Goal: Complete application form

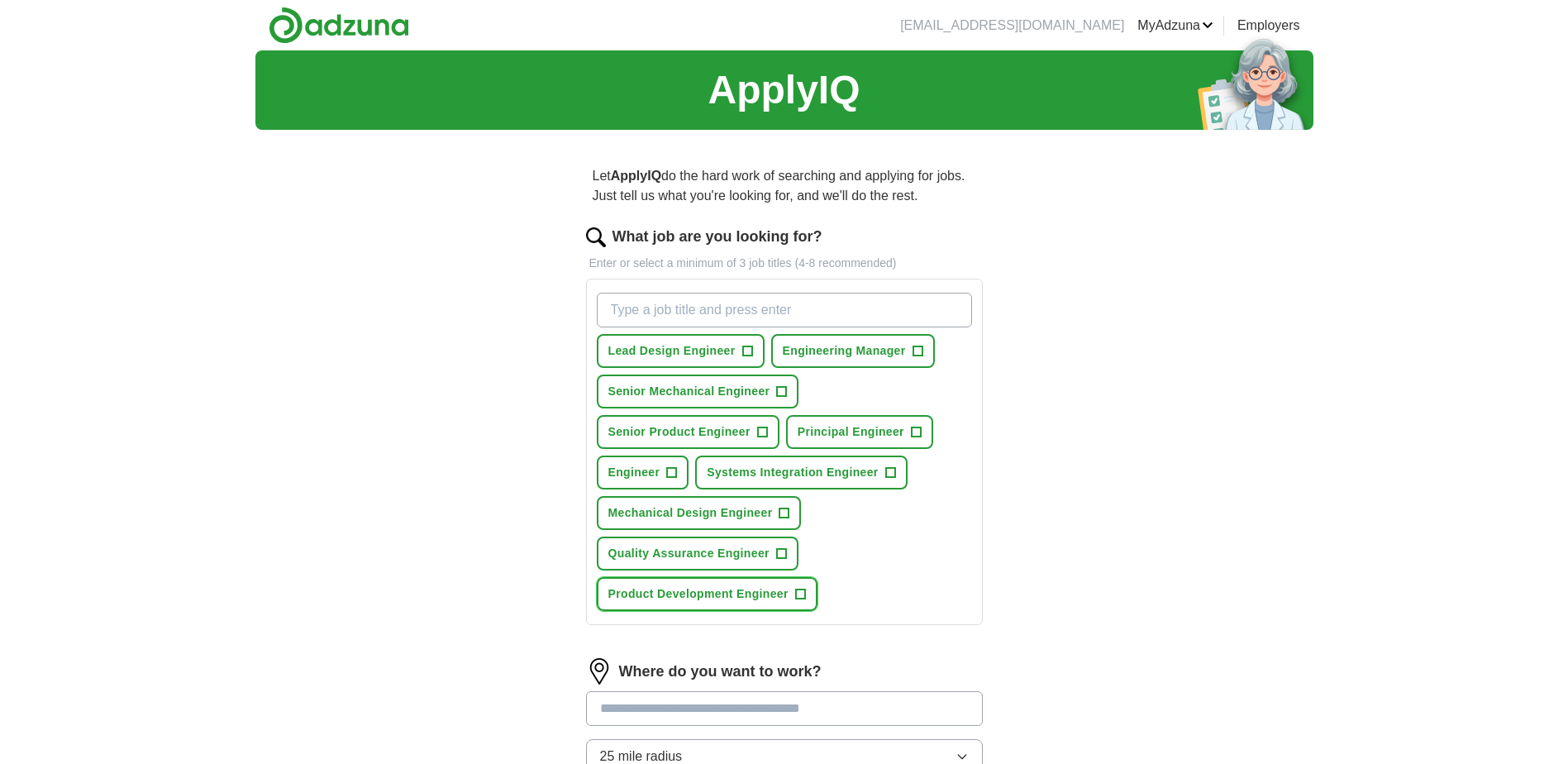
click at [797, 592] on span "+" at bounding box center [800, 595] width 10 height 13
click at [918, 349] on span "+" at bounding box center [918, 351] width 10 height 13
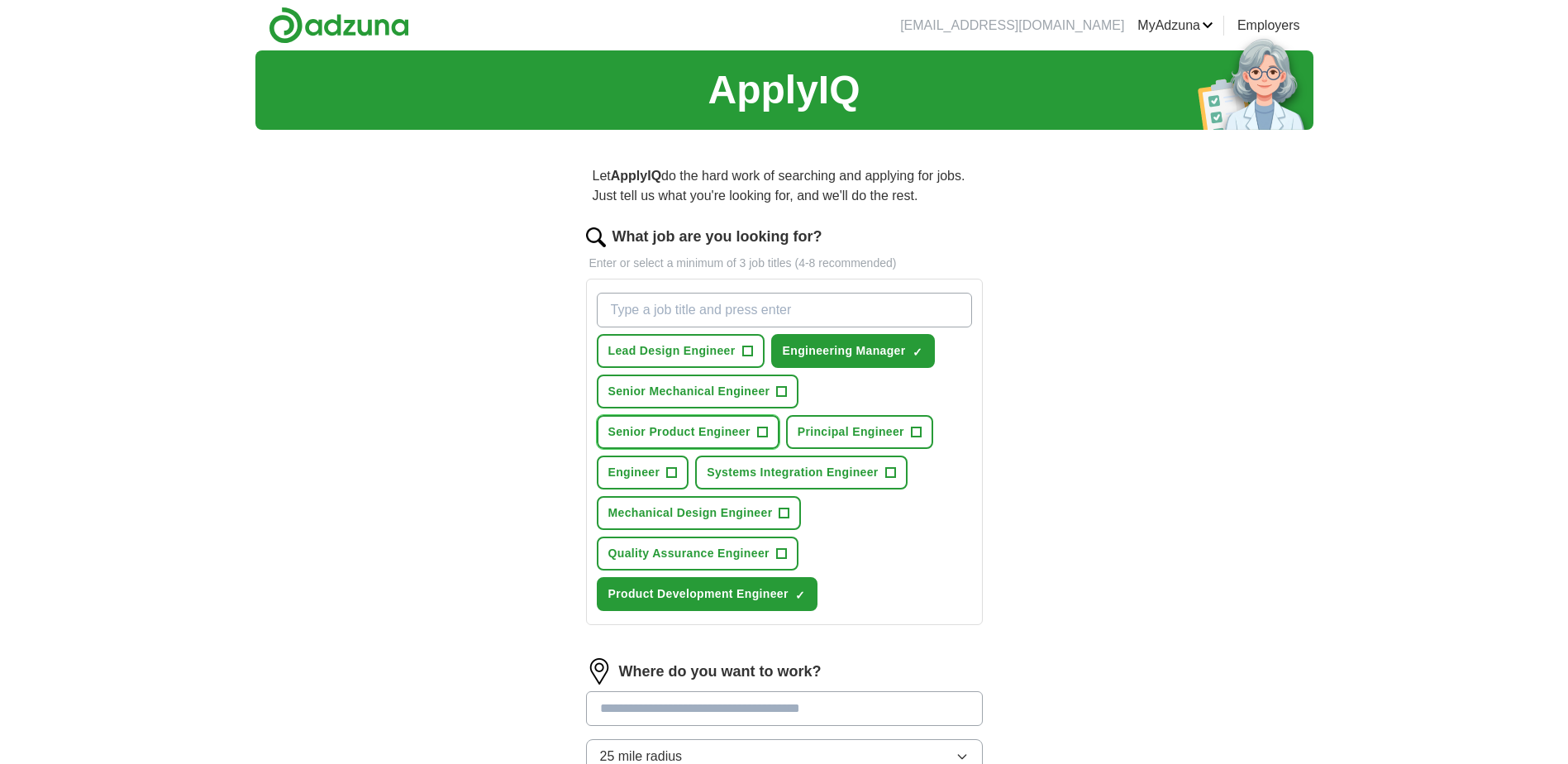
click at [758, 432] on span "+" at bounding box center [762, 432] width 10 height 13
click at [783, 548] on span "+" at bounding box center [781, 554] width 10 height 13
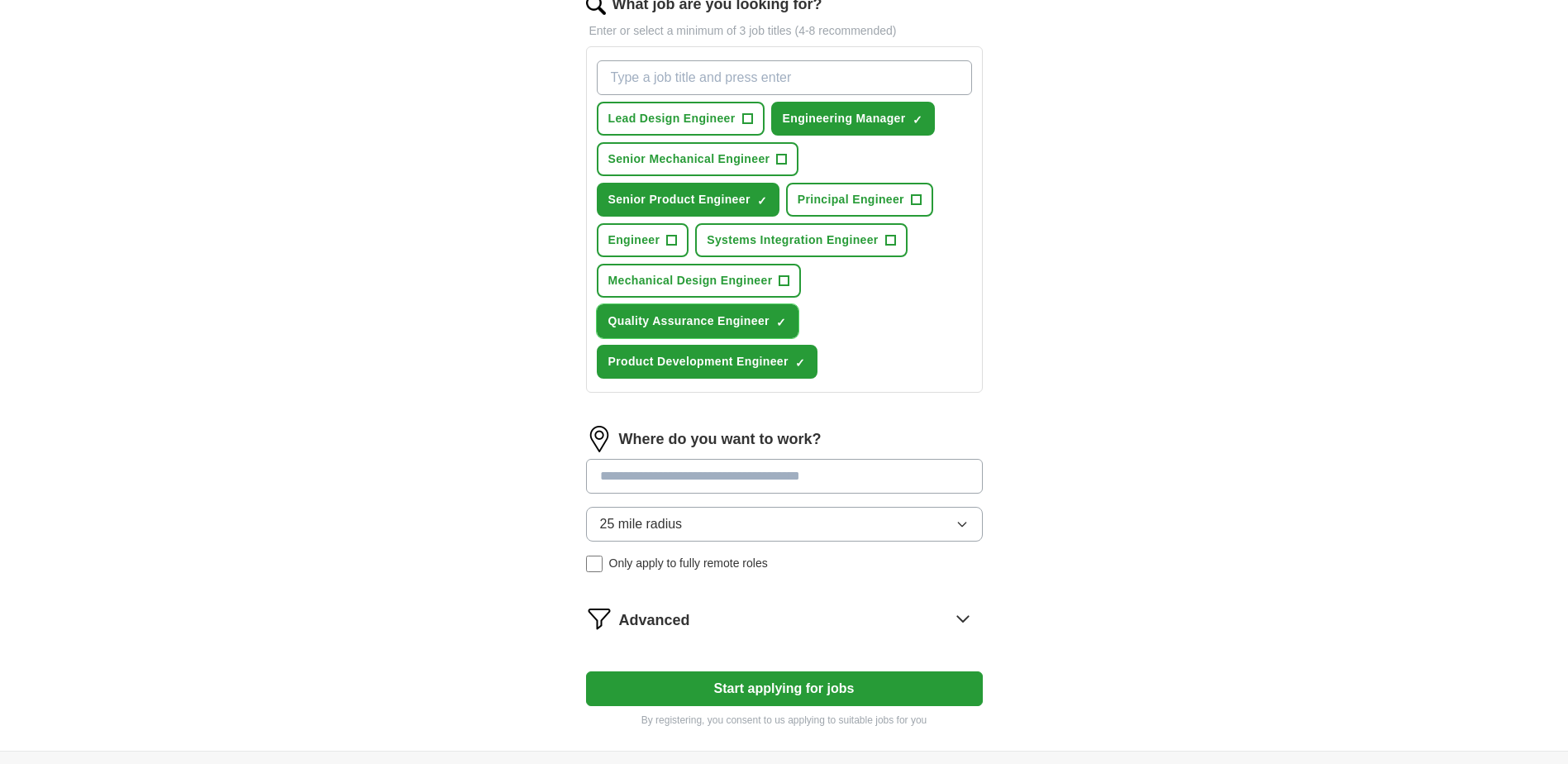
scroll to position [248, 0]
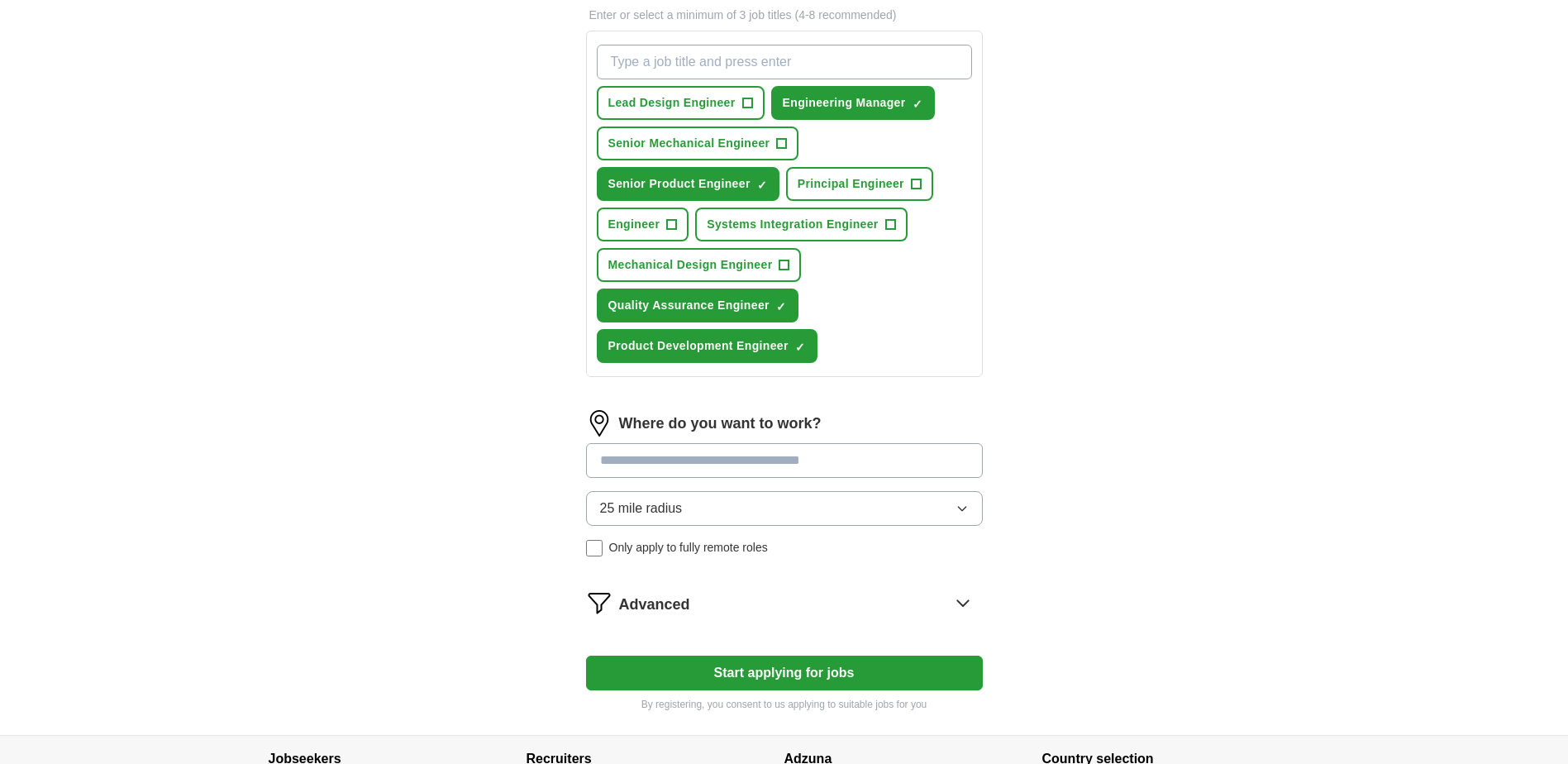
click at [870, 453] on input at bounding box center [784, 460] width 396 height 34
type input "*********"
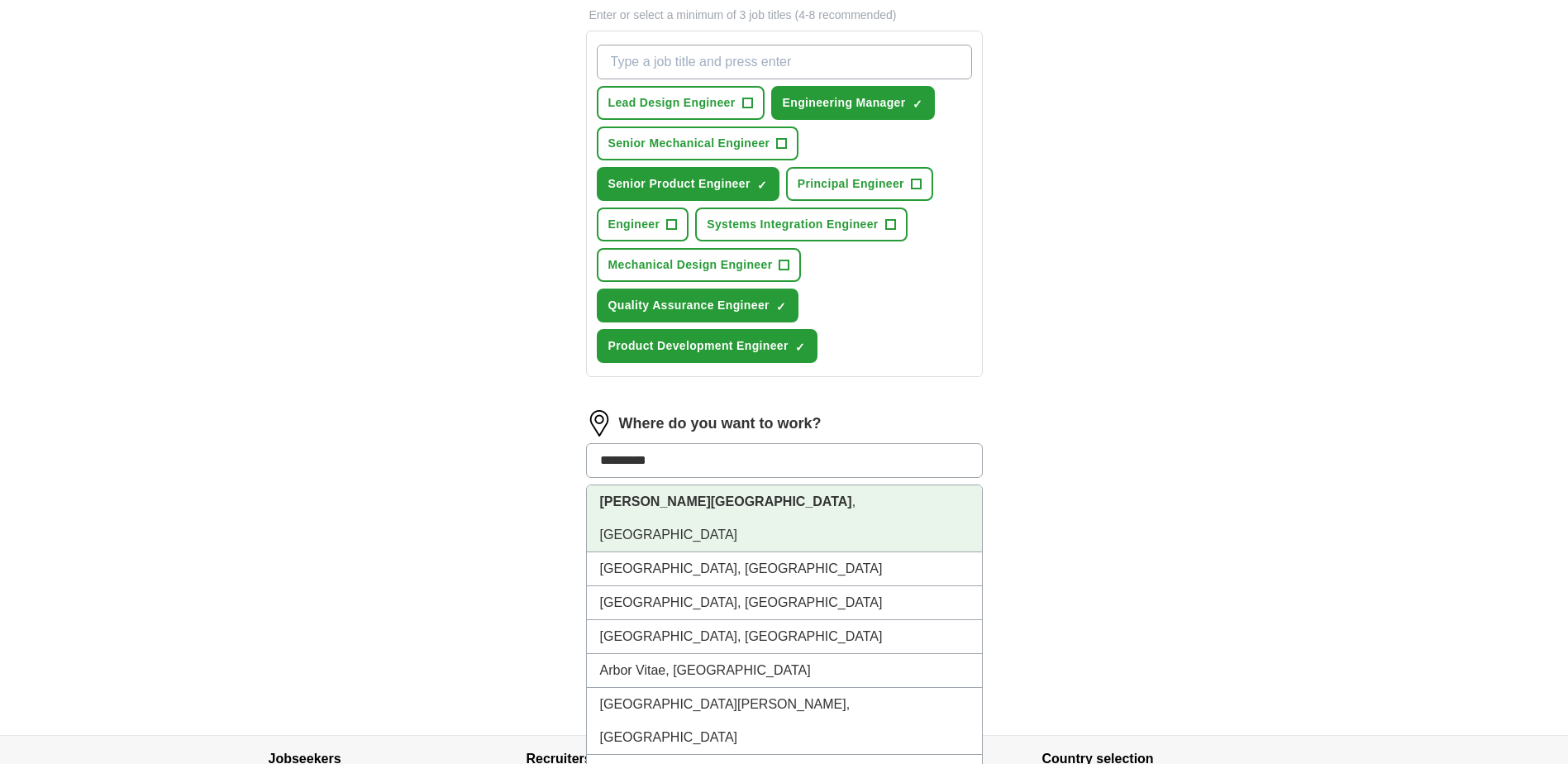
click at [788, 504] on li "[GEOGRAPHIC_DATA] , [GEOGRAPHIC_DATA]" at bounding box center [784, 518] width 395 height 67
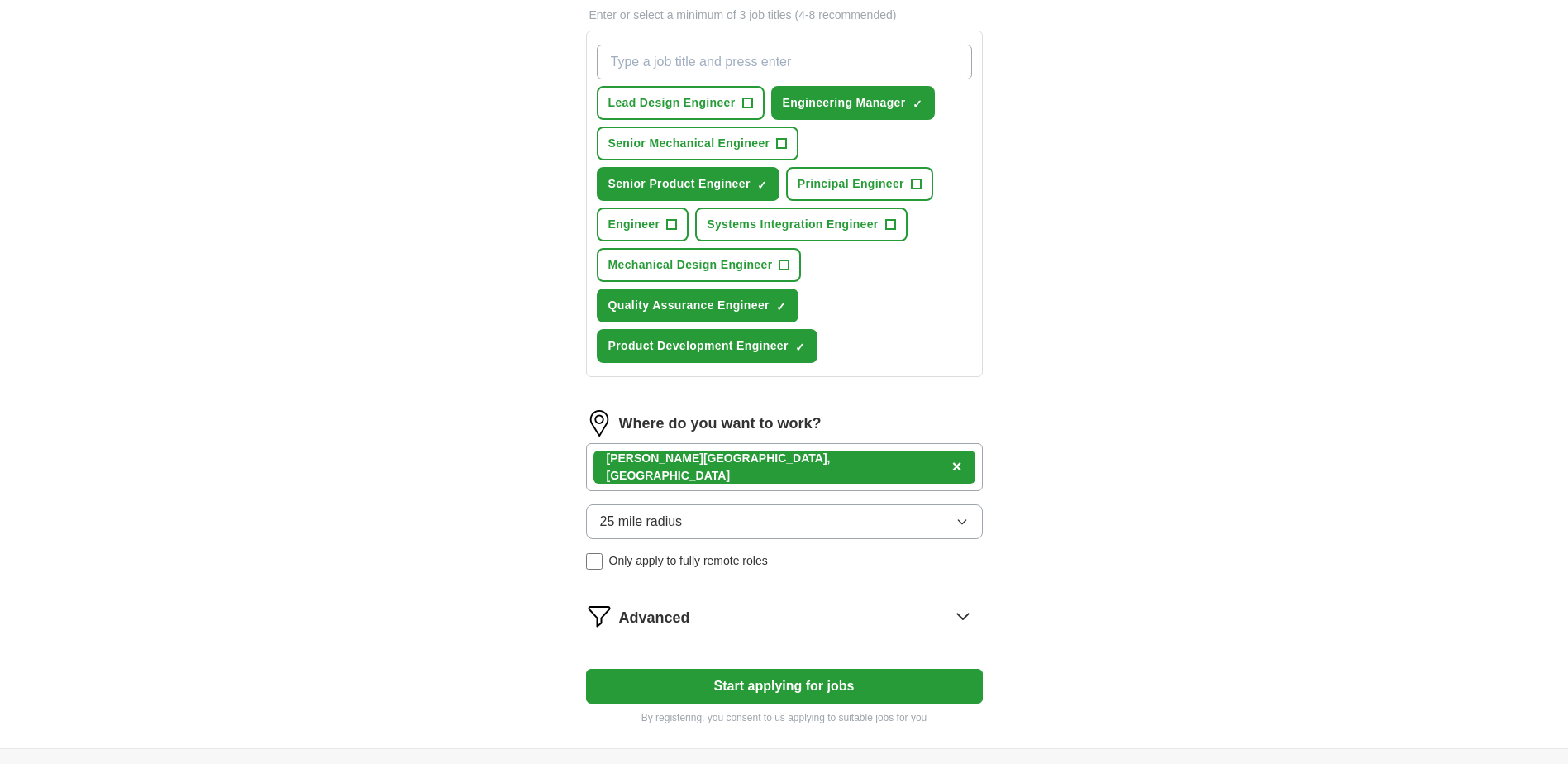
click at [798, 516] on button "25 mile radius" at bounding box center [784, 521] width 396 height 34
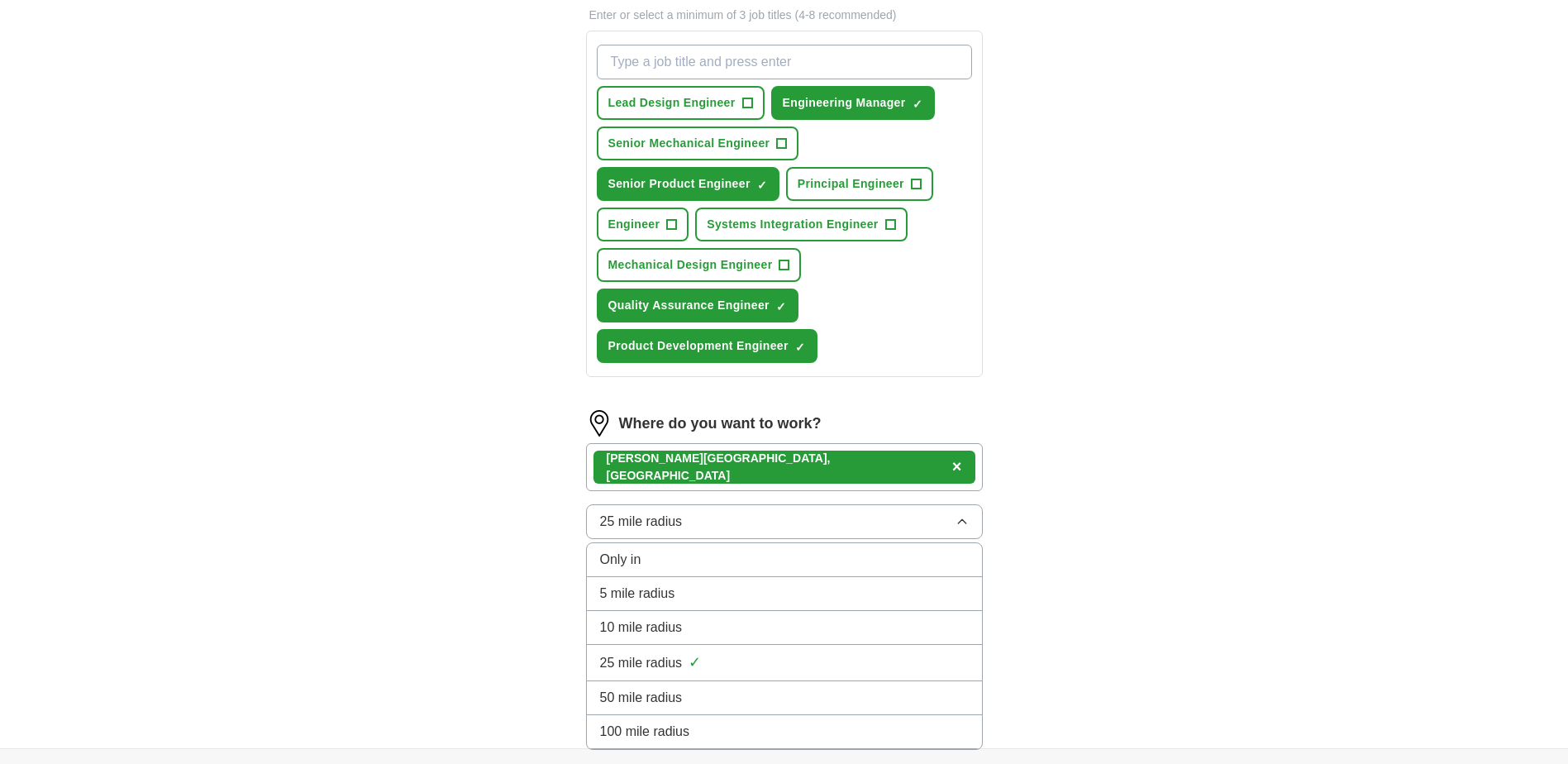
click at [771, 692] on div "50 mile radius" at bounding box center [784, 697] width 369 height 20
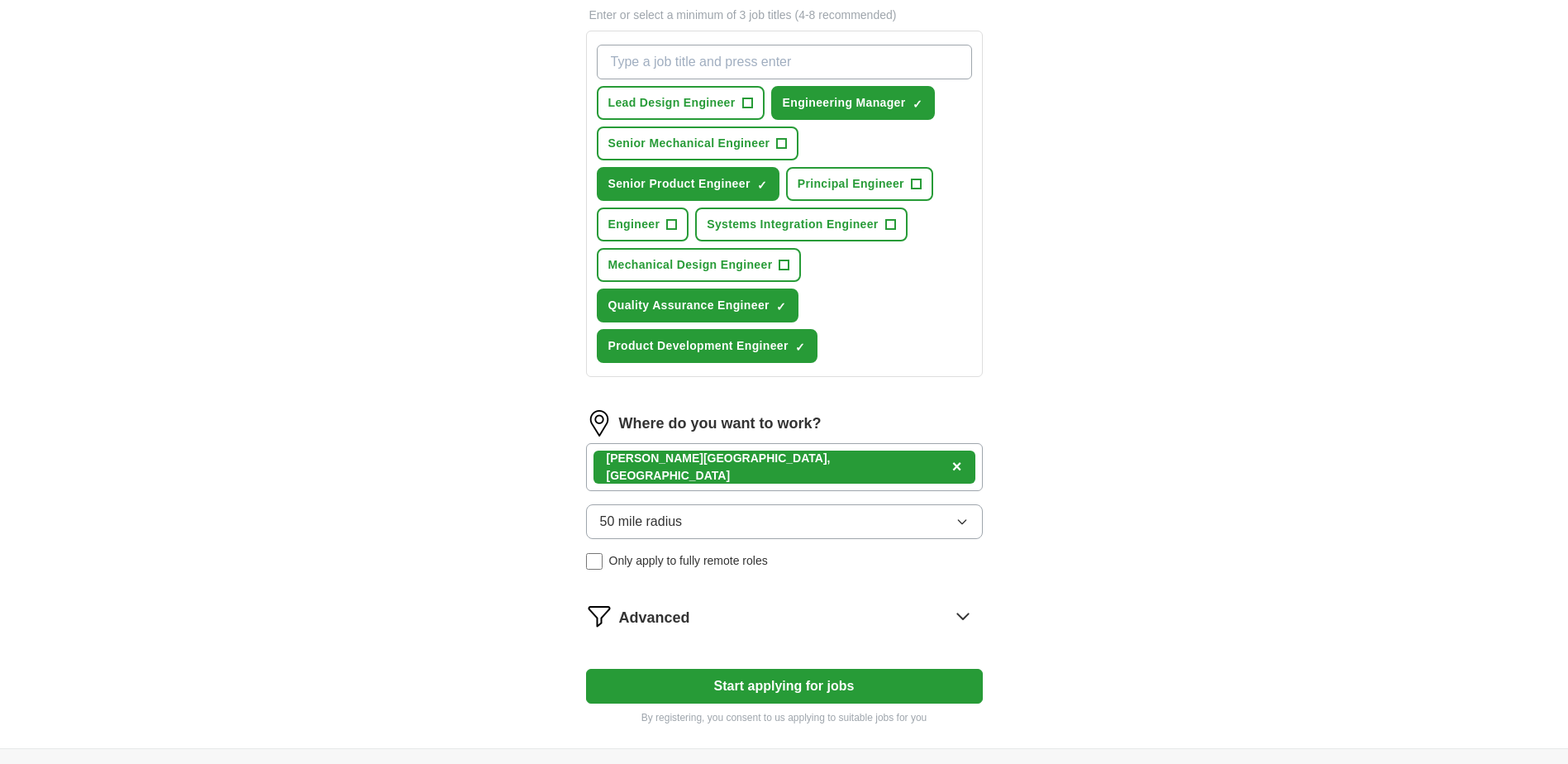
click at [1159, 570] on div "ApplyIQ Let ApplyIQ do the hard work of searching and applying for jobs. Just t…" at bounding box center [784, 275] width 1058 height 945
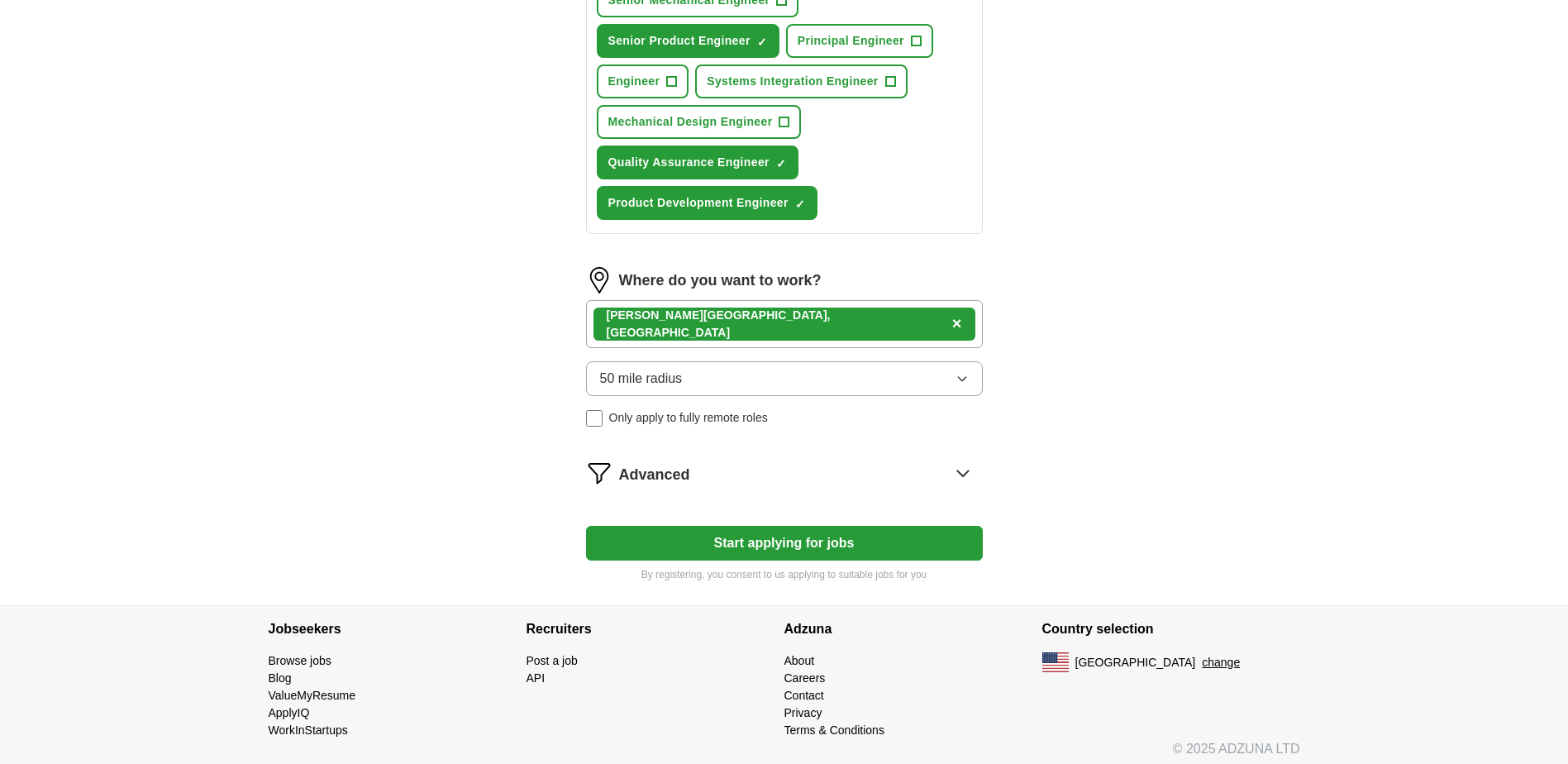
scroll to position [399, 0]
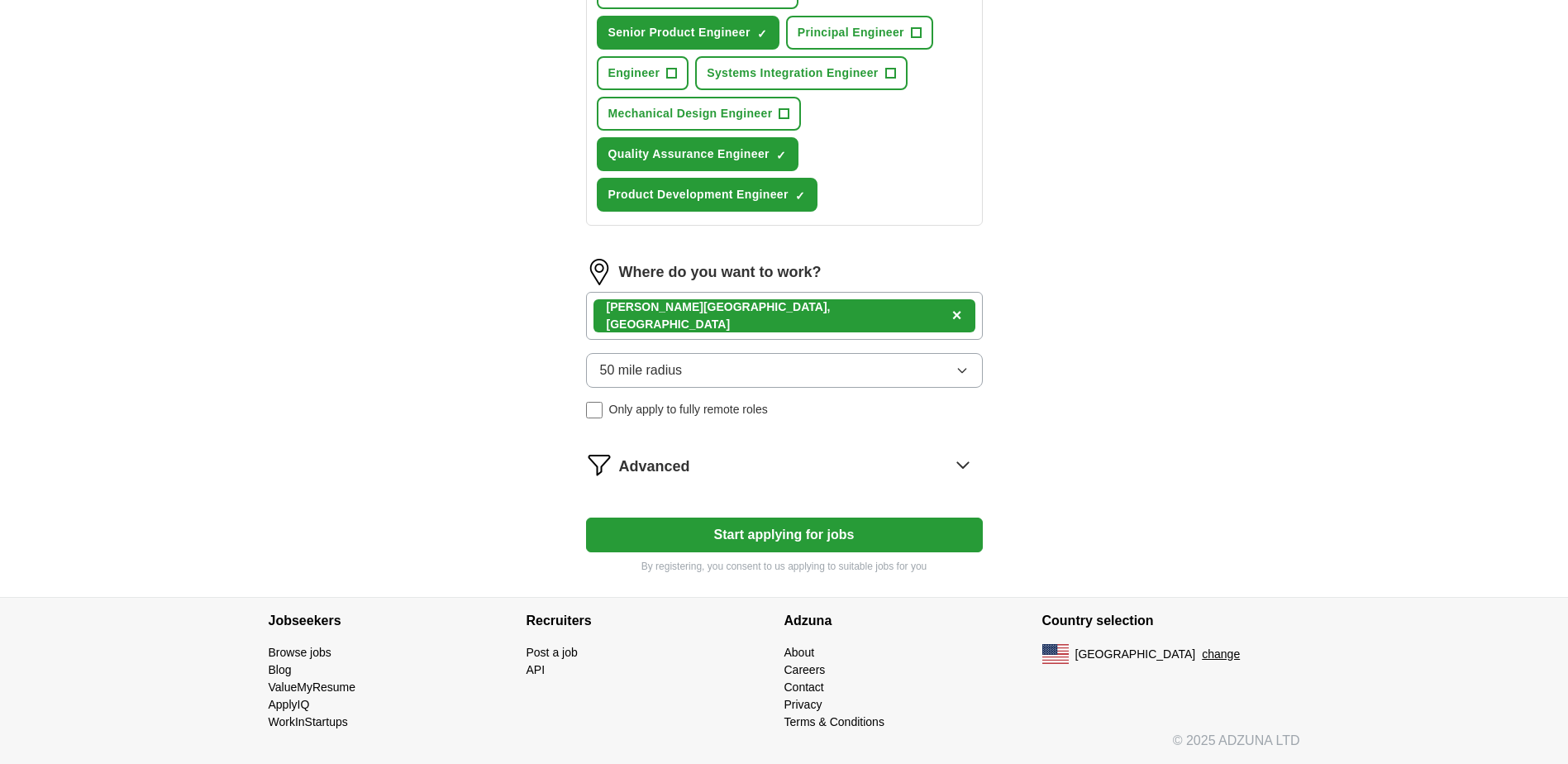
click at [659, 462] on span "Advanced" at bounding box center [654, 466] width 71 height 22
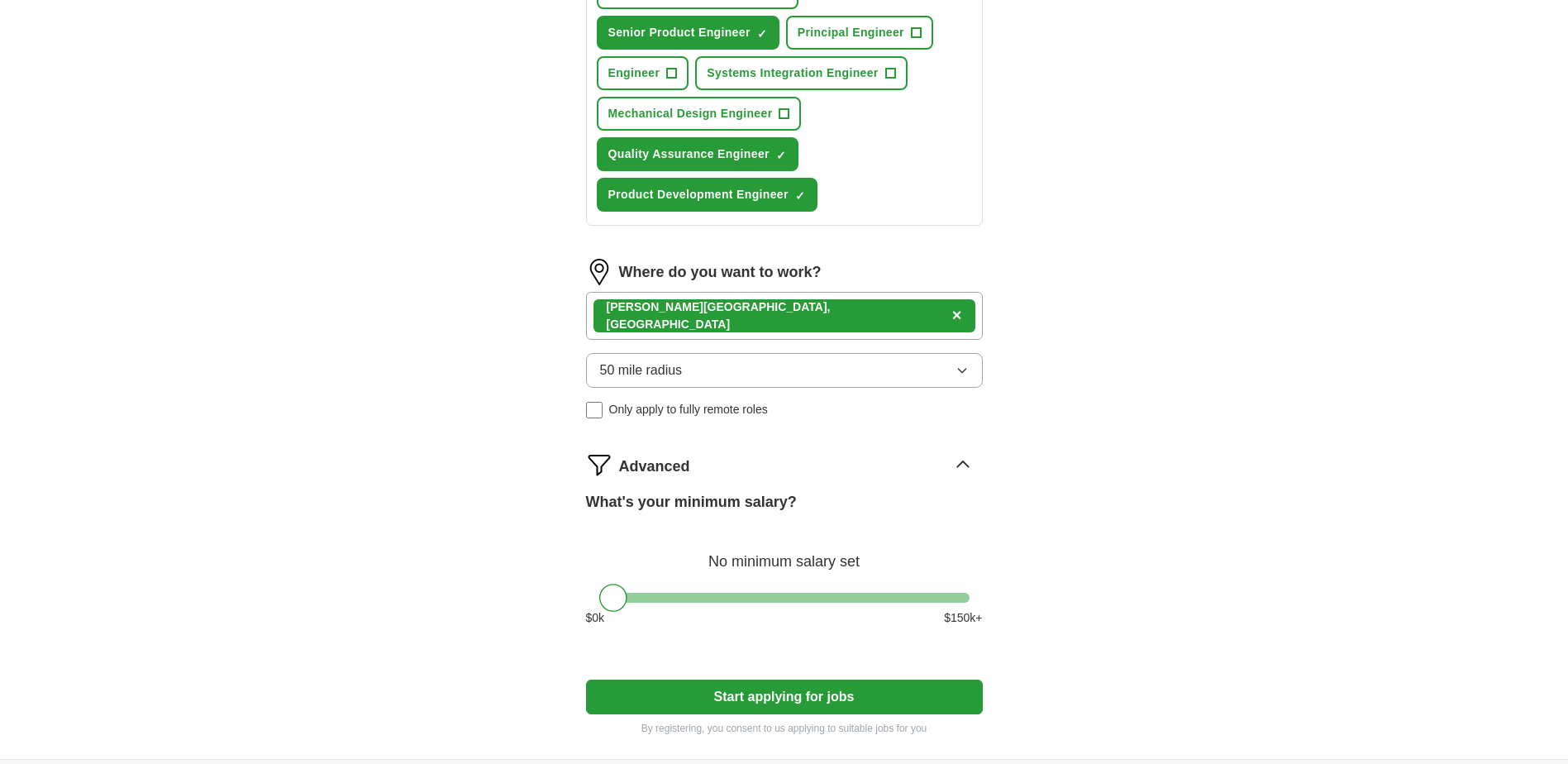
click at [1122, 556] on div "ApplyIQ Let ApplyIQ do the hard work of searching and applying for jobs. Just t…" at bounding box center [784, 205] width 1058 height 1107
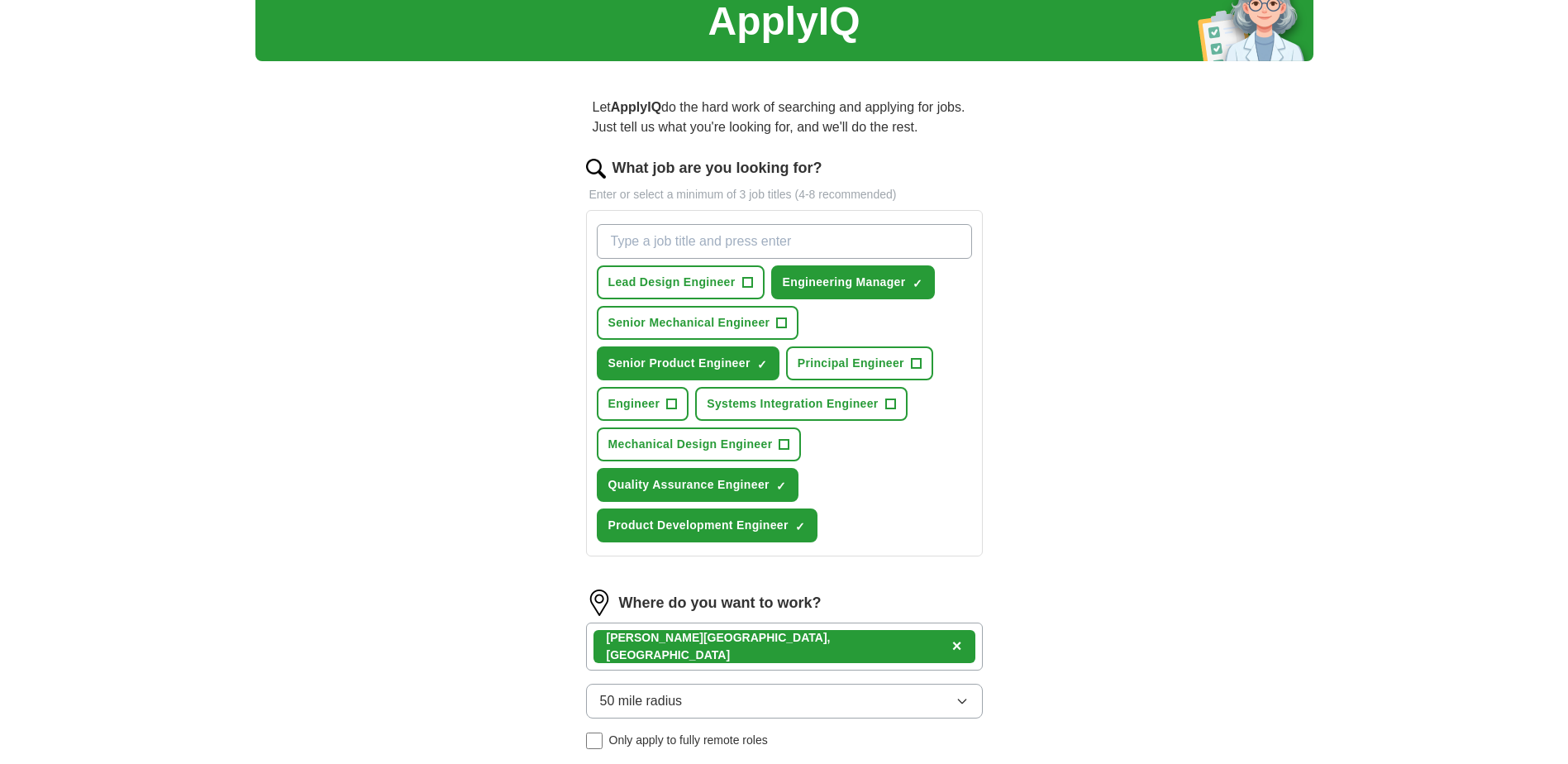
scroll to position [0, 0]
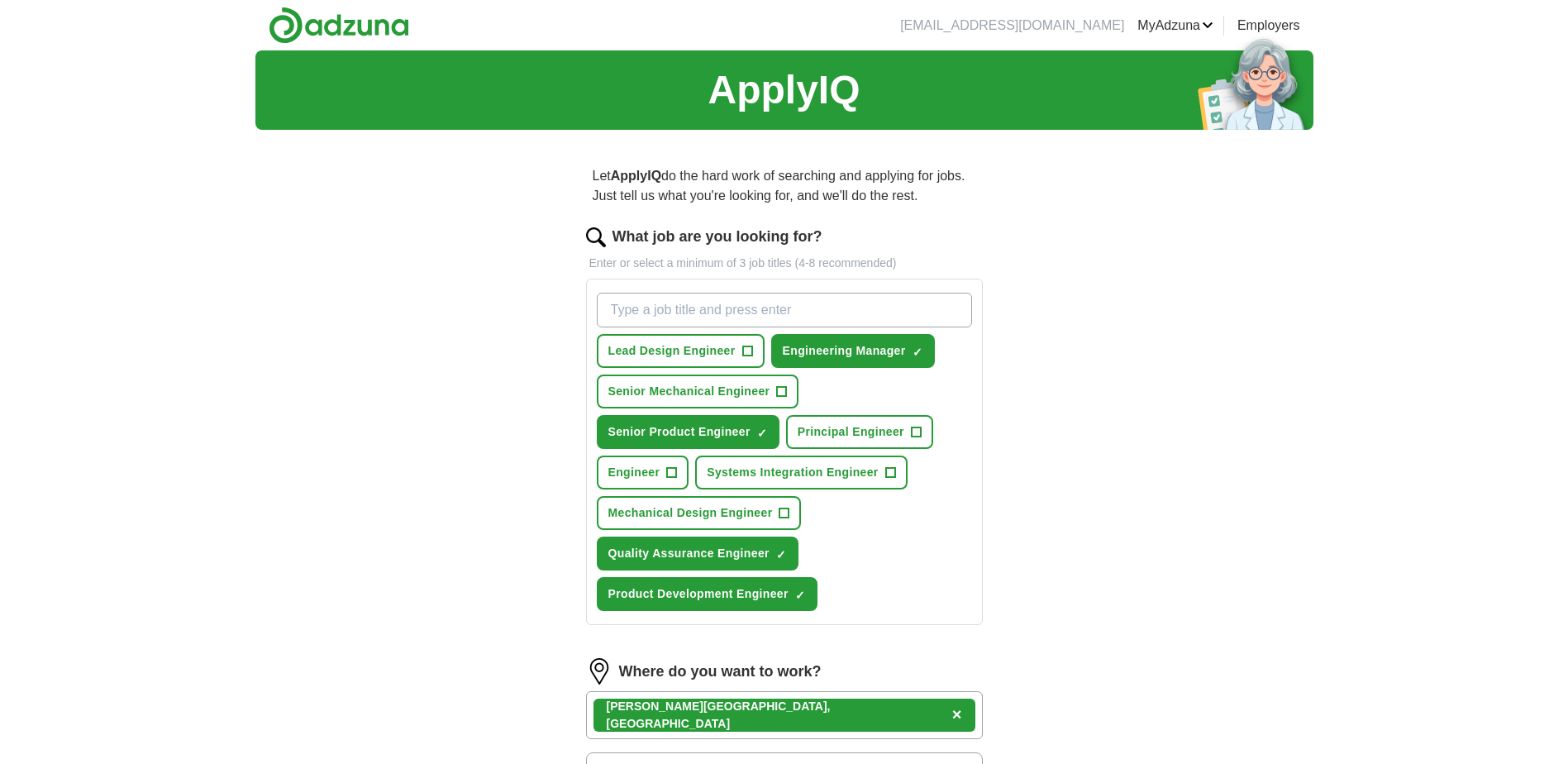
click at [1210, 600] on div "ApplyIQ Let ApplyIQ do the hard work of searching and applying for jobs. Just t…" at bounding box center [784, 604] width 1058 height 1107
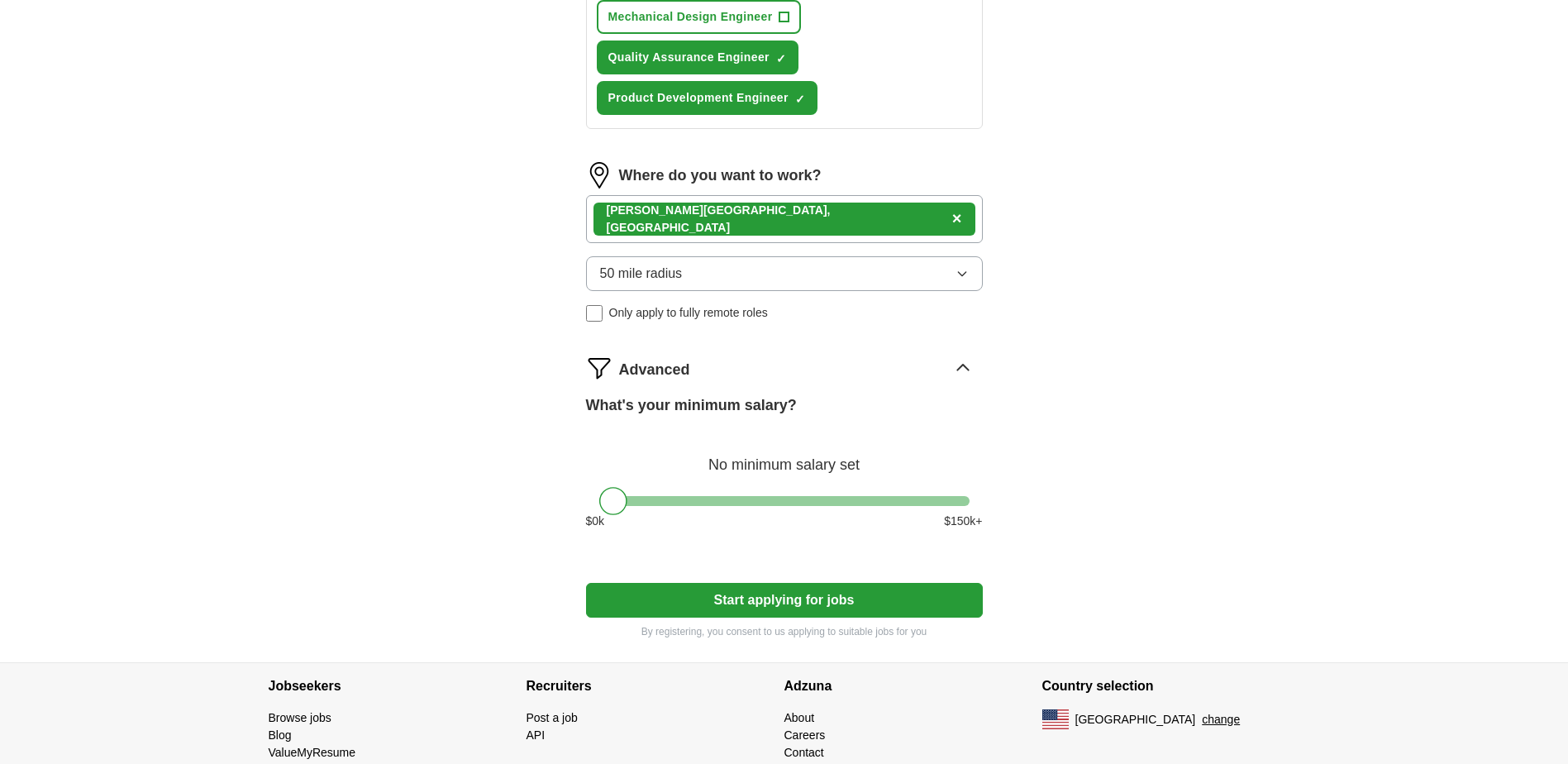
scroll to position [561, 0]
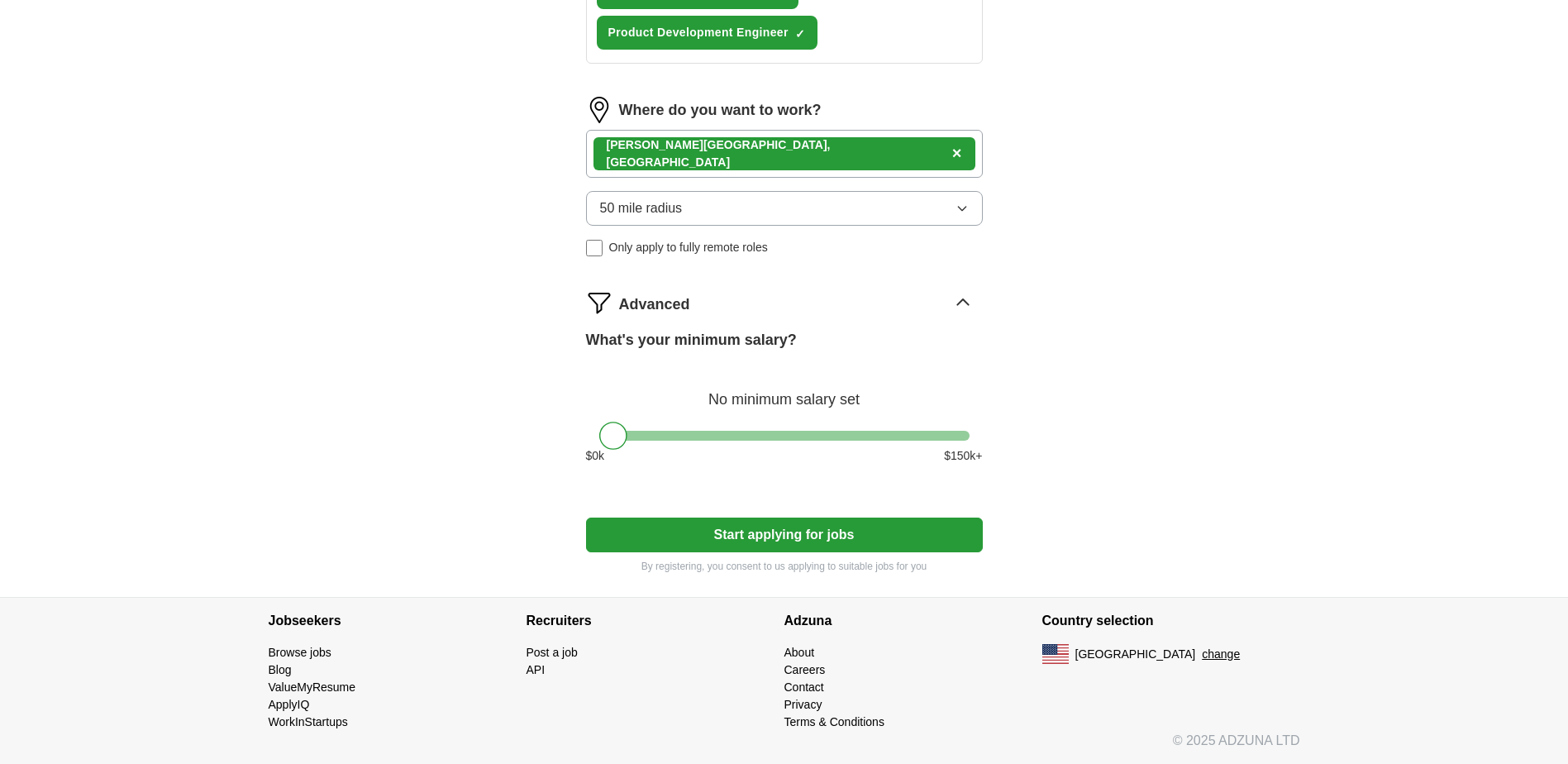
click at [839, 538] on button "Start applying for jobs" at bounding box center [784, 534] width 396 height 34
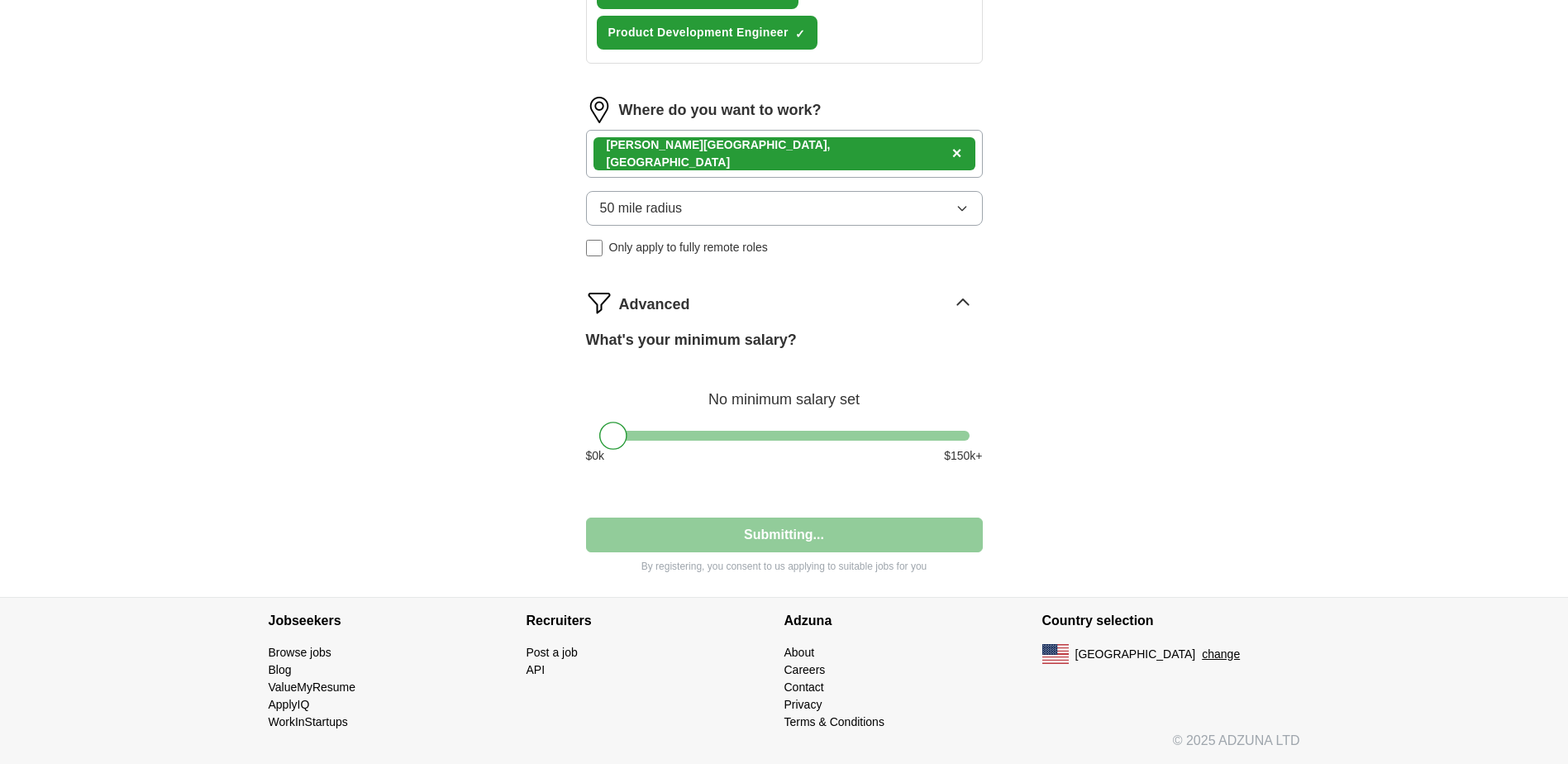
select select "**"
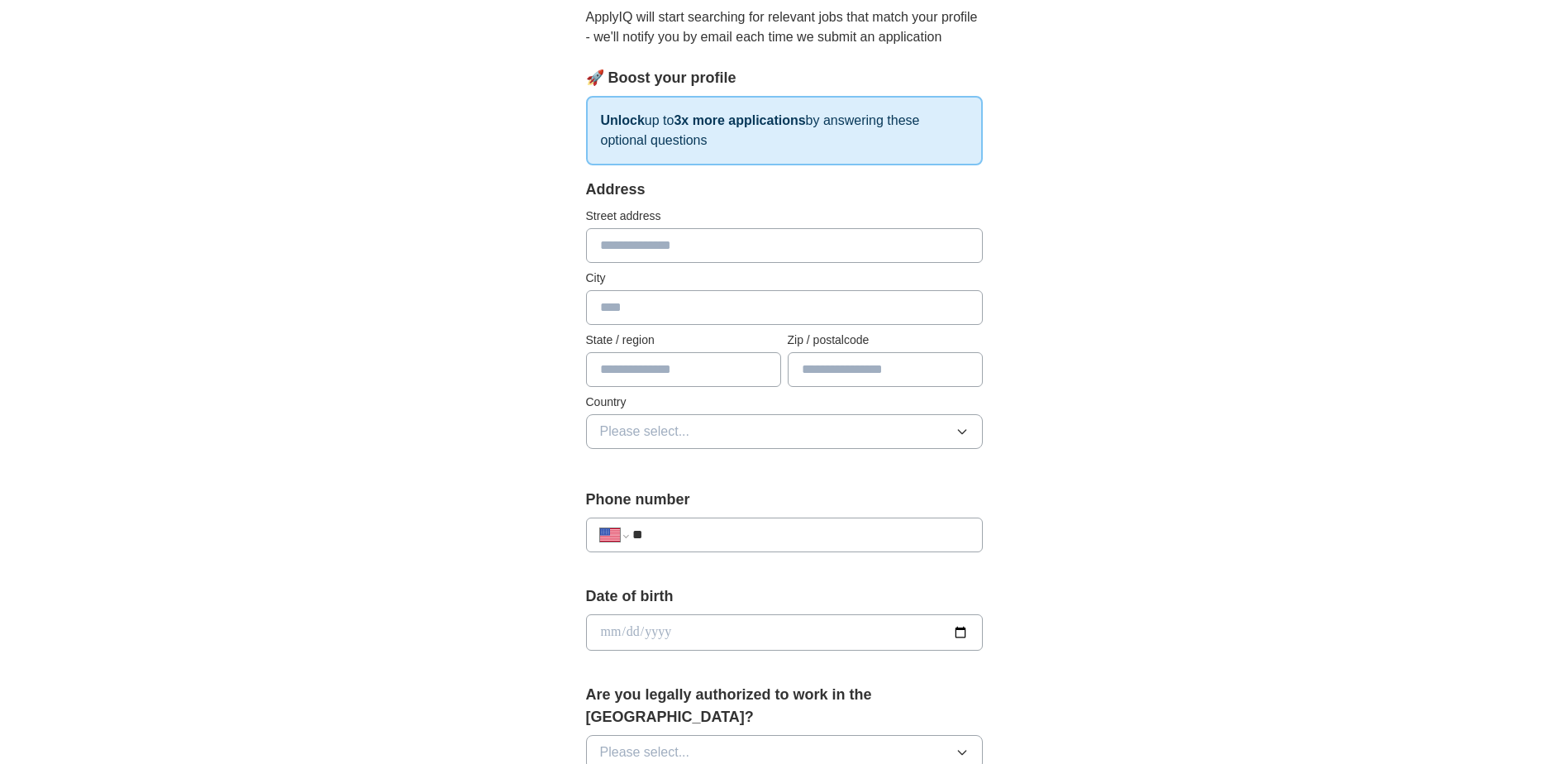
scroll to position [0, 0]
